Goal: Information Seeking & Learning: Understand process/instructions

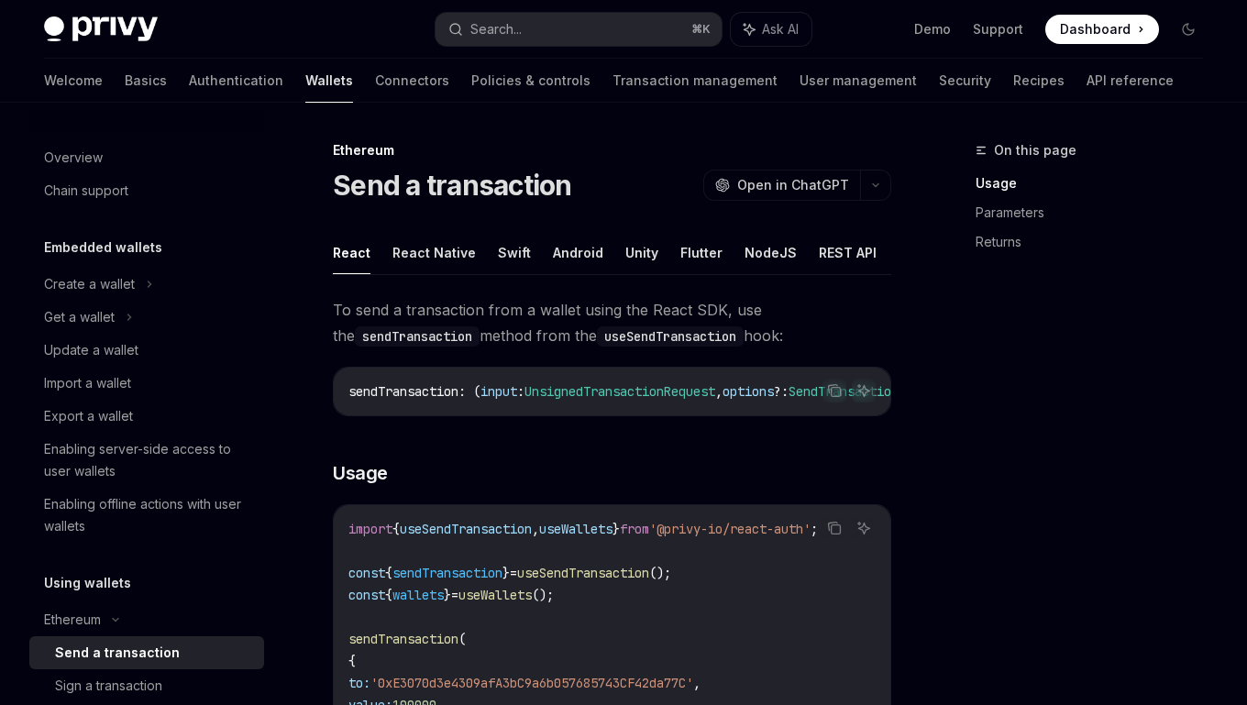
click at [1081, 39] on span at bounding box center [1103, 29] width 114 height 29
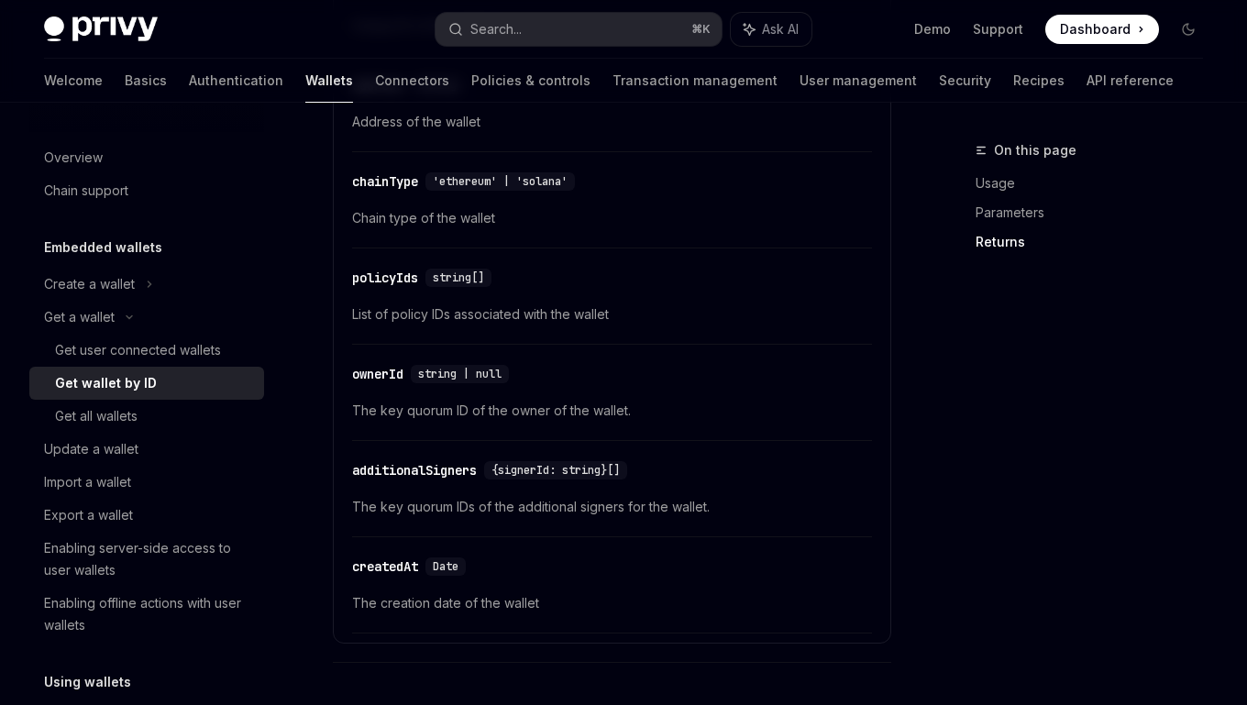
scroll to position [1030, 0]
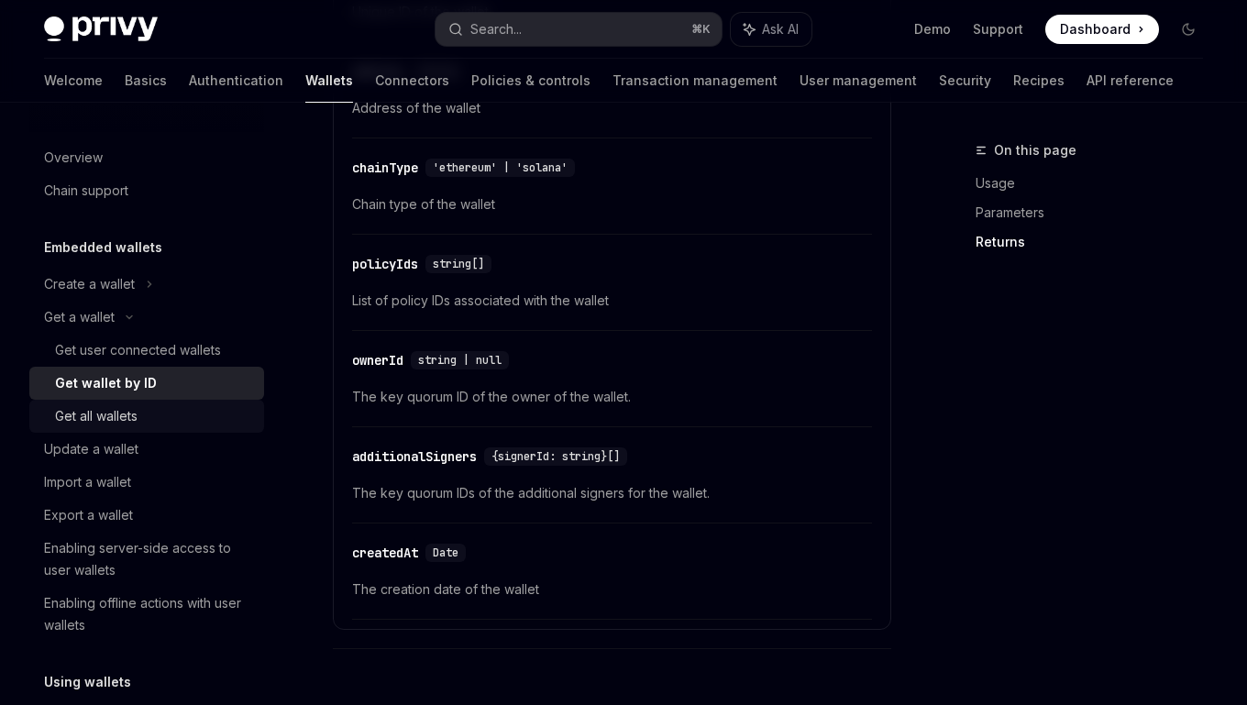
click at [149, 411] on div "Get all wallets" at bounding box center [154, 416] width 198 height 22
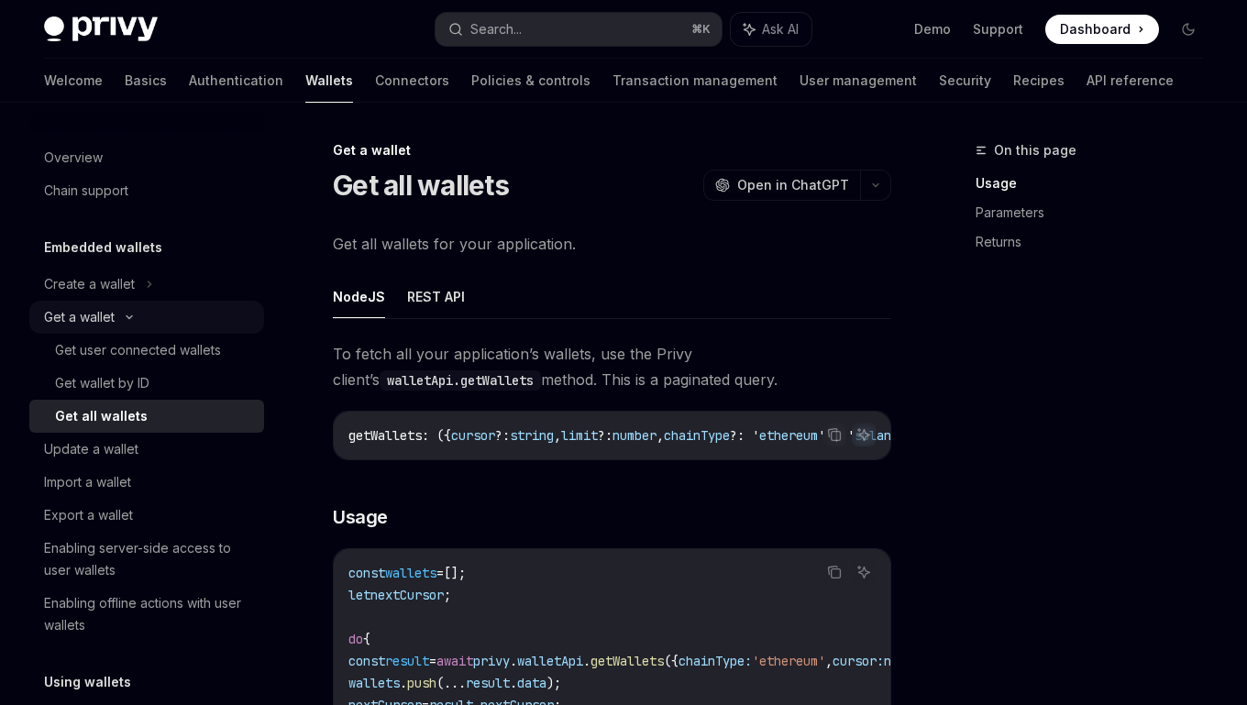
click at [130, 324] on div "Get a wallet" at bounding box center [146, 317] width 235 height 33
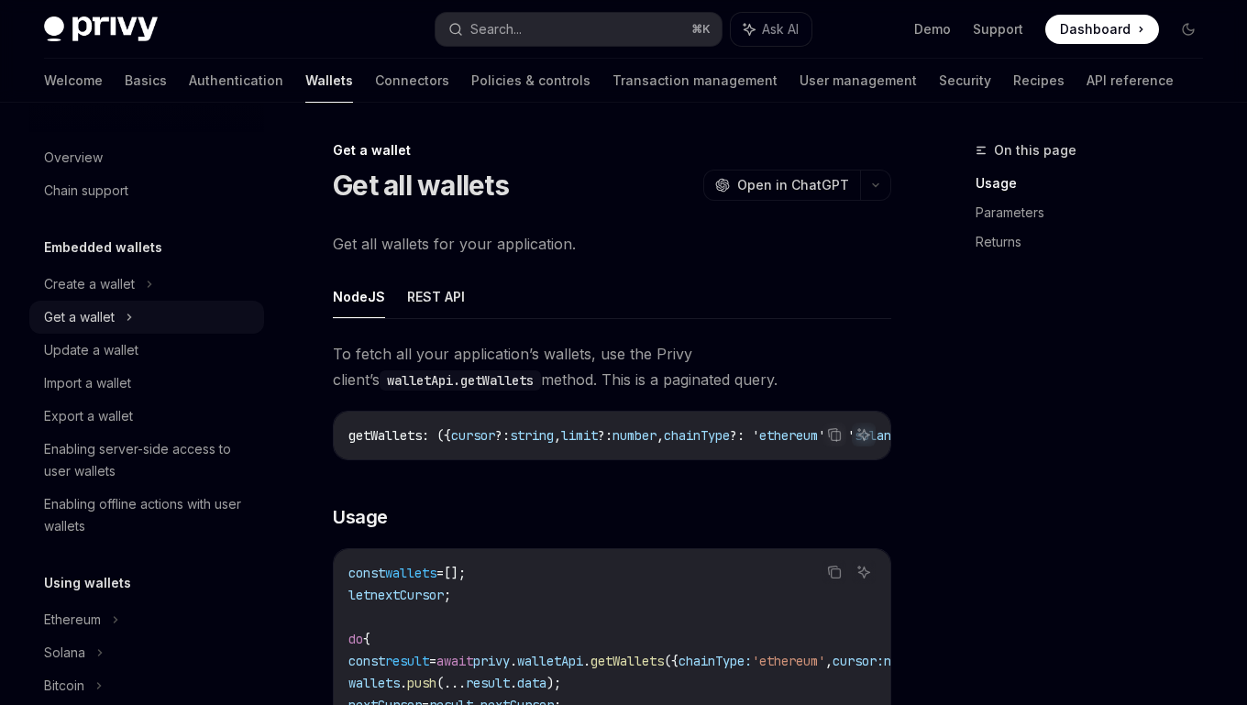
click at [130, 324] on icon at bounding box center [129, 317] width 7 height 22
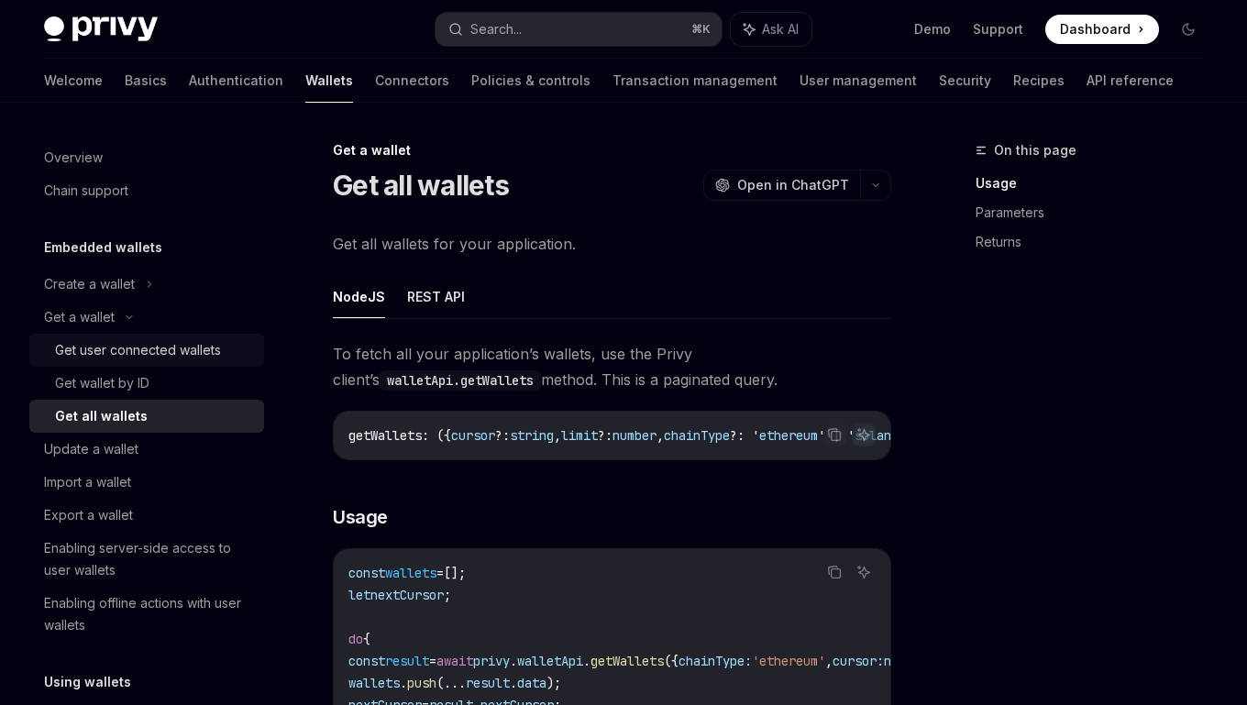
click at [143, 355] on div "Get user connected wallets" at bounding box center [138, 350] width 166 height 22
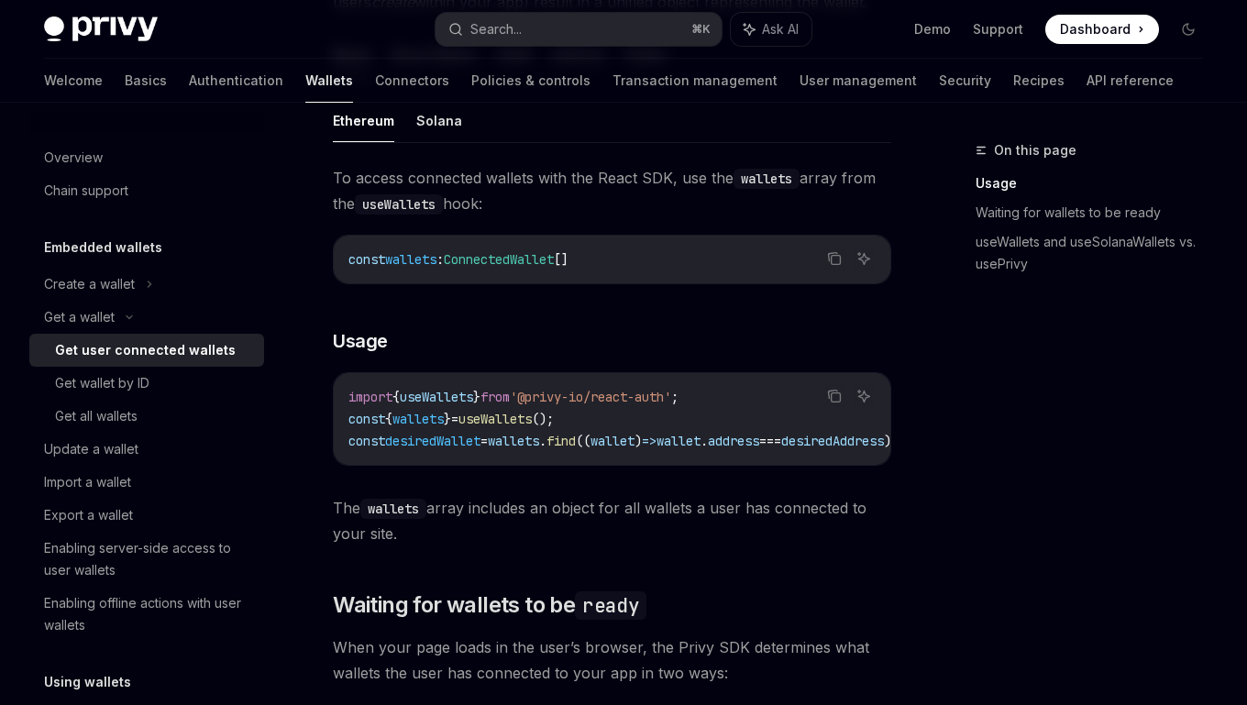
scroll to position [621, 0]
click at [127, 379] on div "Get wallet by ID" at bounding box center [102, 383] width 94 height 22
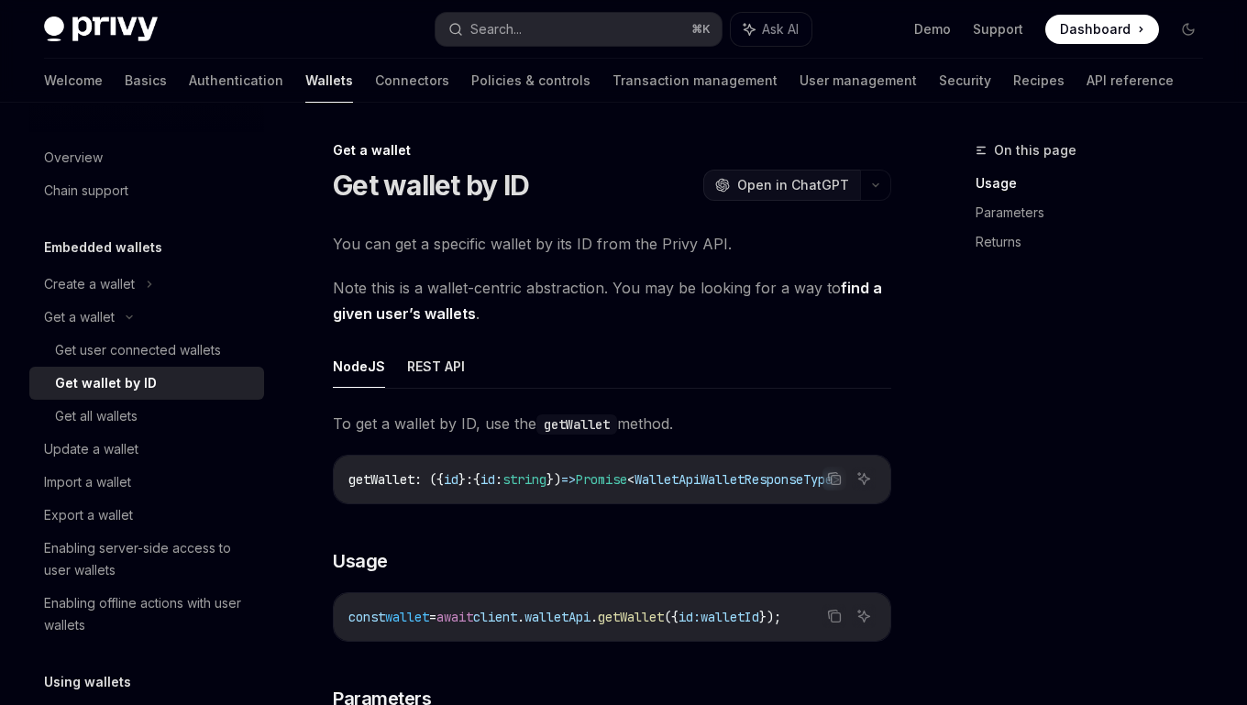
click at [796, 192] on span "Open in ChatGPT" at bounding box center [793, 185] width 112 height 18
click at [426, 375] on button "REST API" at bounding box center [436, 366] width 58 height 43
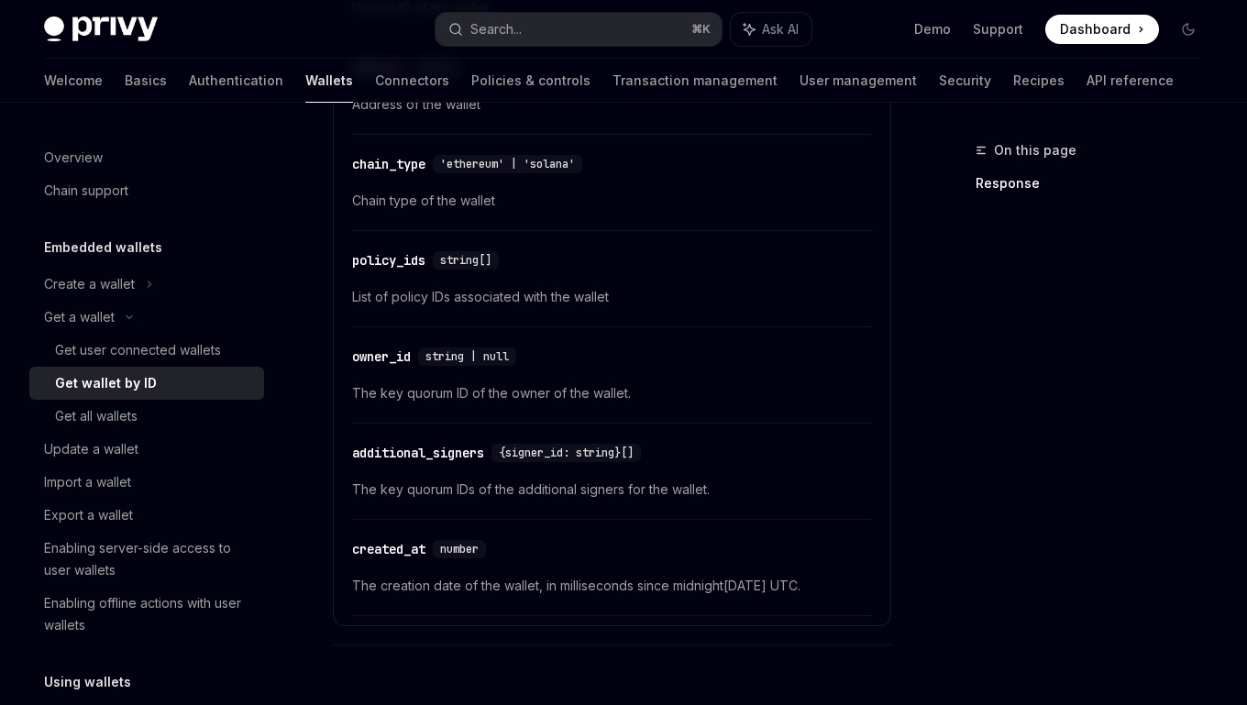
scroll to position [766, 0]
click at [165, 426] on div "Get all wallets" at bounding box center [154, 416] width 198 height 22
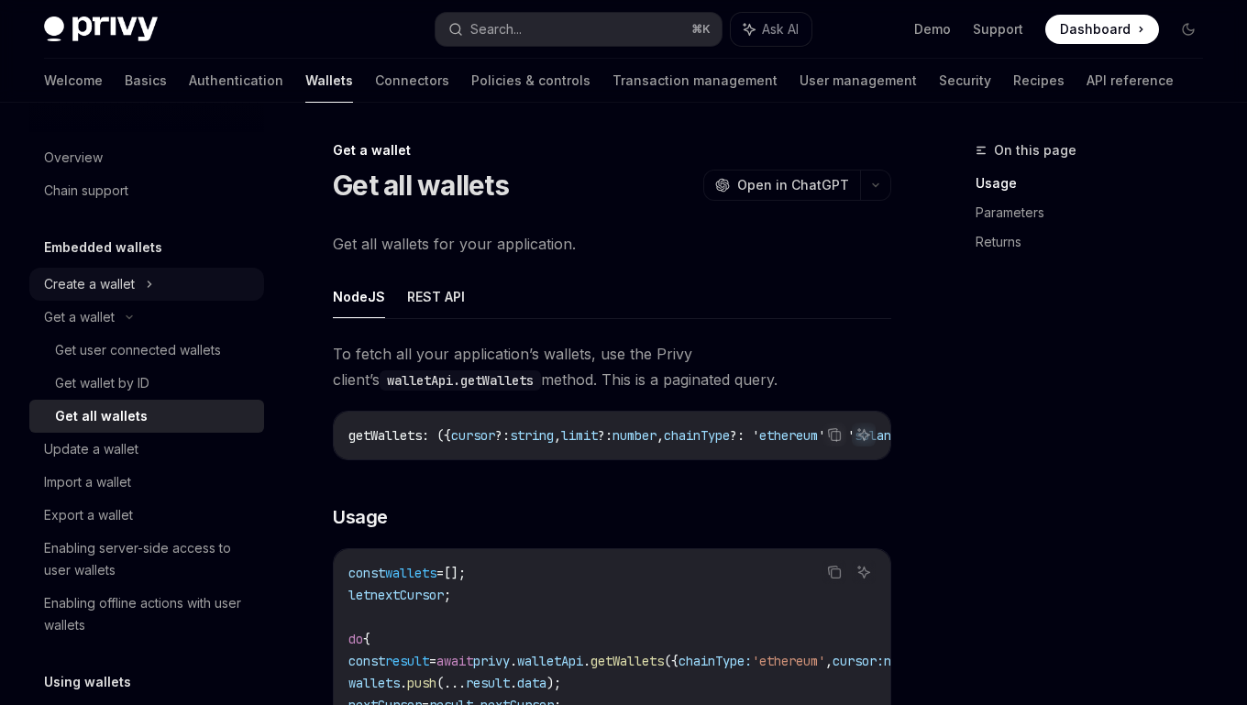
click at [144, 291] on div "Create a wallet" at bounding box center [146, 284] width 235 height 33
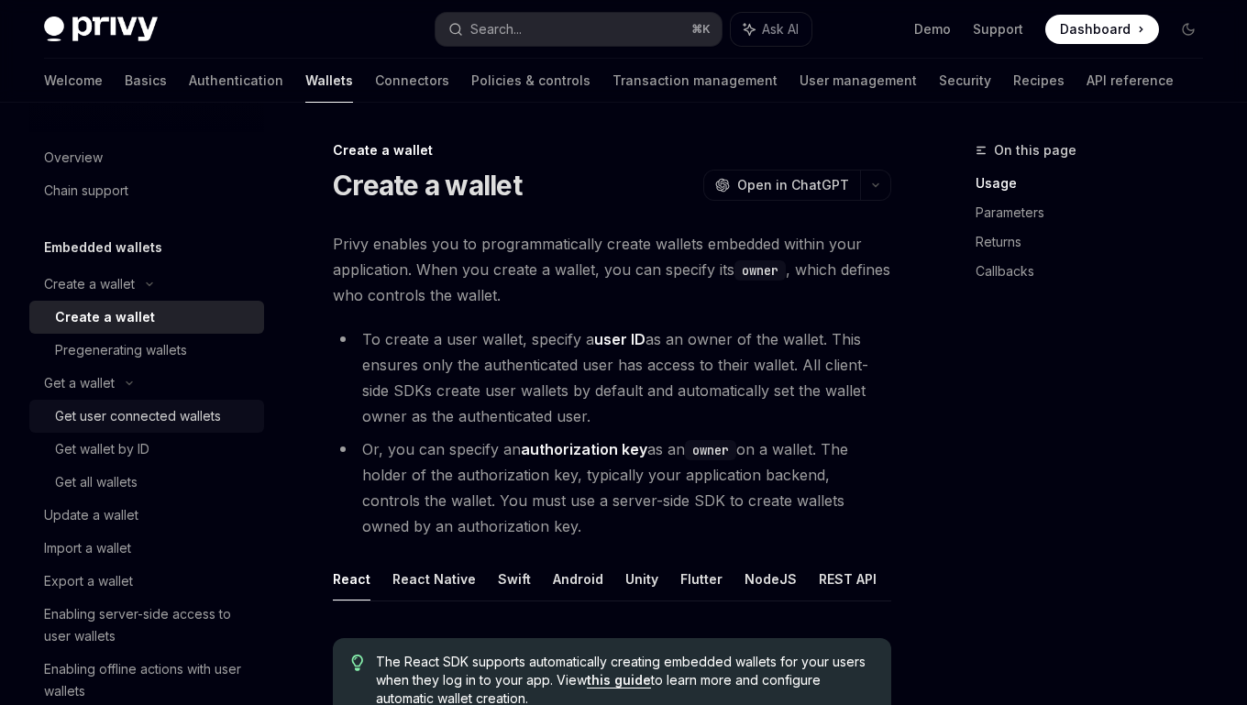
click at [127, 405] on div "Get user connected wallets" at bounding box center [138, 416] width 166 height 22
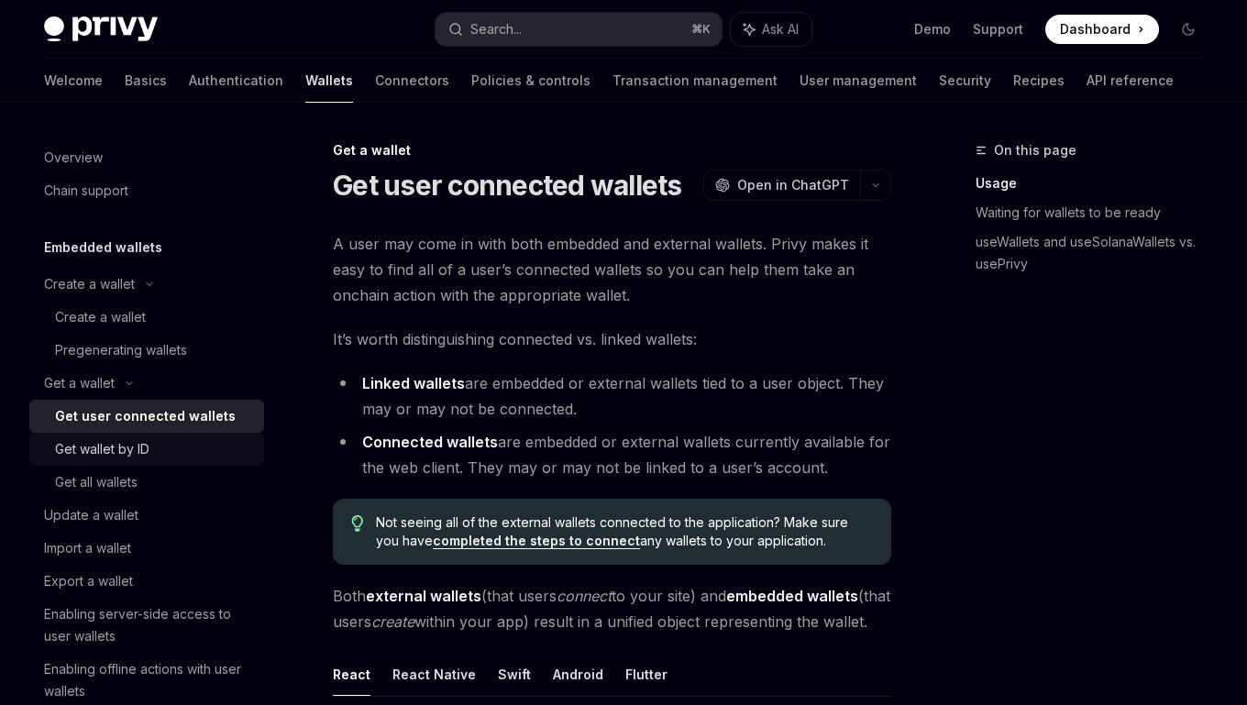
click at [136, 437] on link "Get wallet by ID" at bounding box center [146, 449] width 235 height 33
type textarea "*"
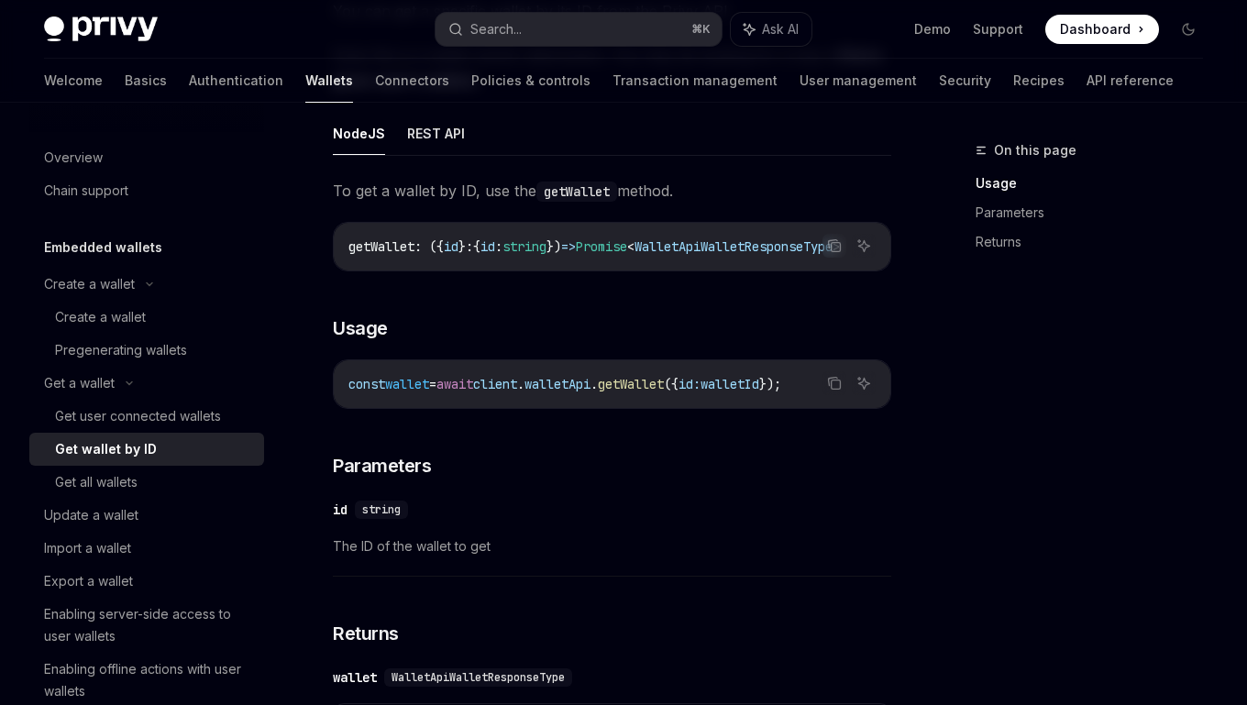
scroll to position [221, 0]
